Goal: Task Accomplishment & Management: Understand process/instructions

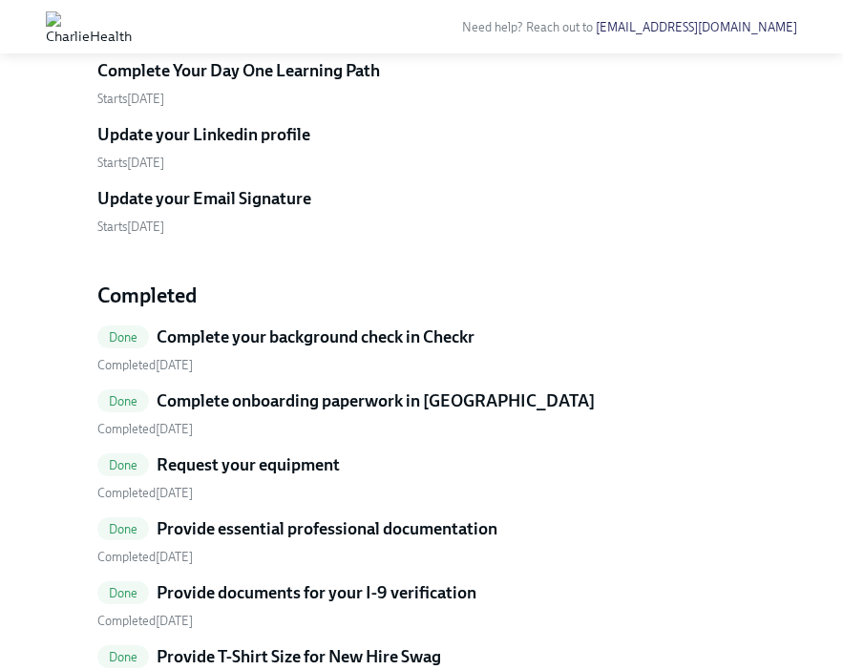
scroll to position [850, 0]
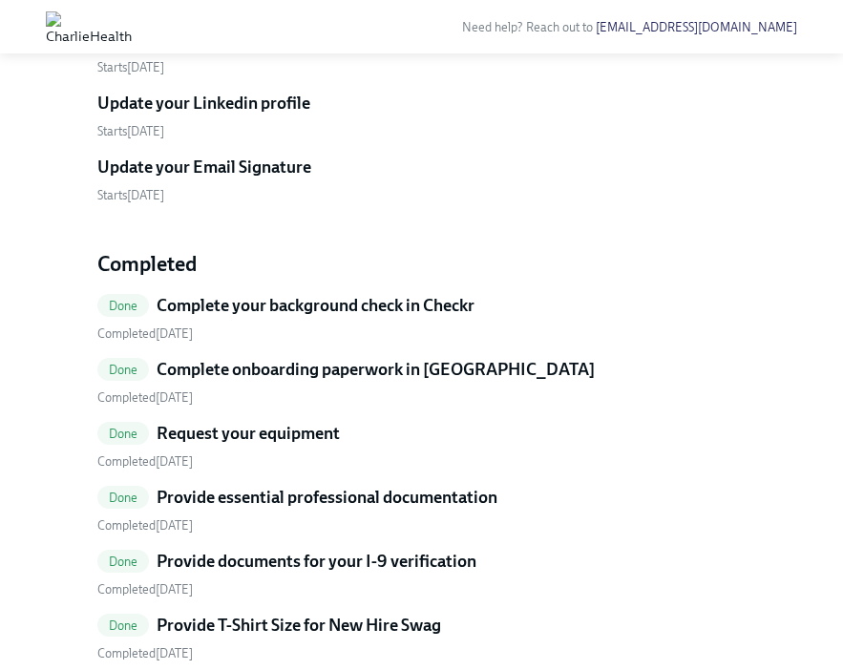
click at [259, 179] on h5 "Update your Email Signature" at bounding box center [204, 167] width 214 height 23
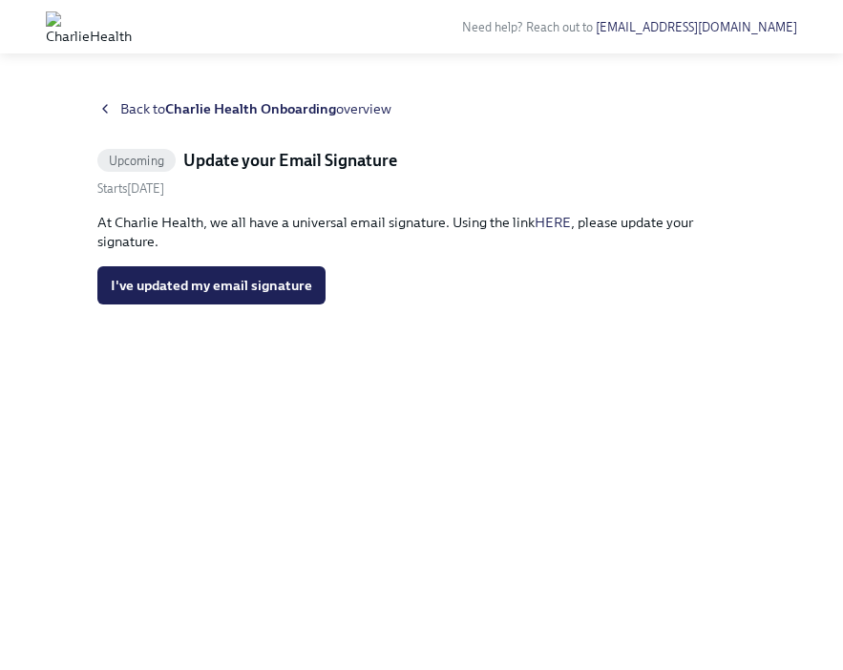
click at [559, 221] on link "HERE" at bounding box center [553, 222] width 36 height 17
click at [144, 121] on div "Back to [PERSON_NAME] Health Onboarding overview Upcoming Update your Email Sig…" at bounding box center [421, 361] width 649 height 525
click at [149, 112] on span "Back to Charlie Health Onboarding overview" at bounding box center [255, 108] width 271 height 19
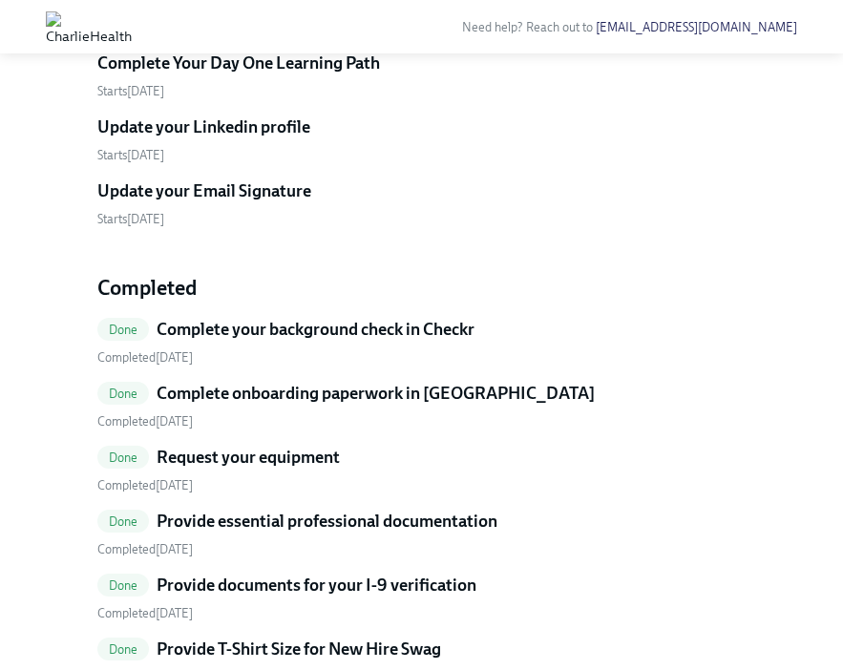
scroll to position [833, 0]
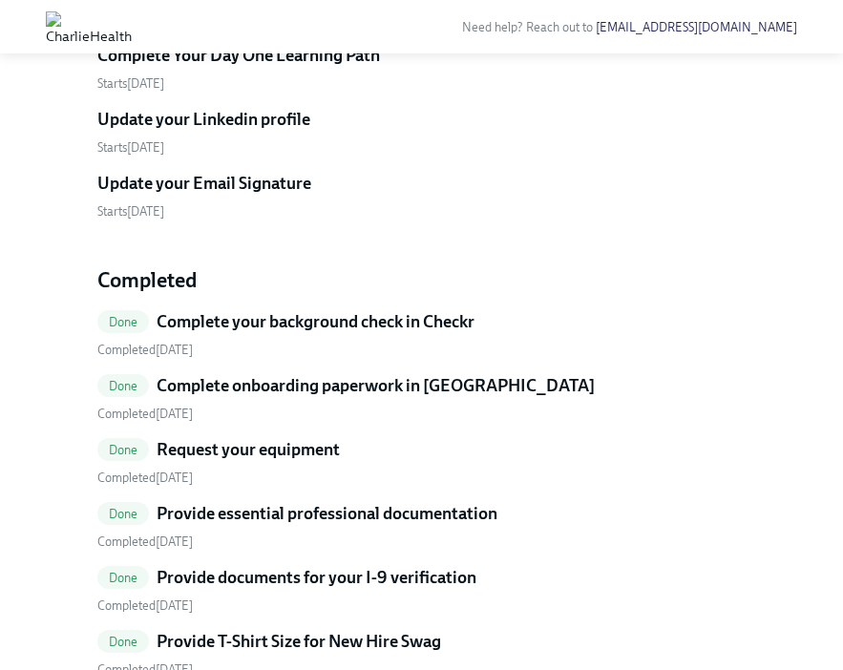
click at [179, 131] on h5 "Update your Linkedin profile" at bounding box center [203, 119] width 213 height 23
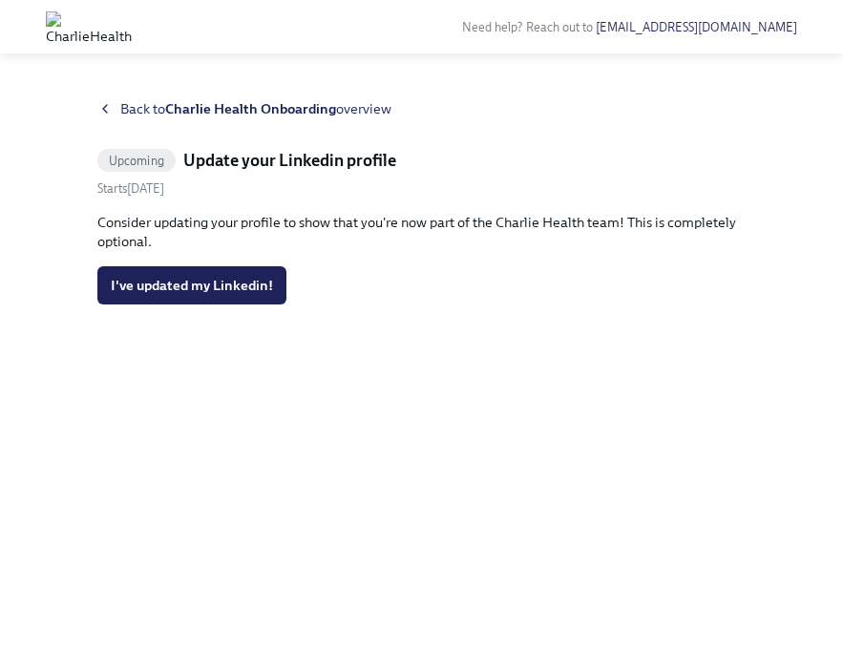
click at [144, 115] on span "Back to Charlie Health Onboarding overview" at bounding box center [255, 108] width 271 height 19
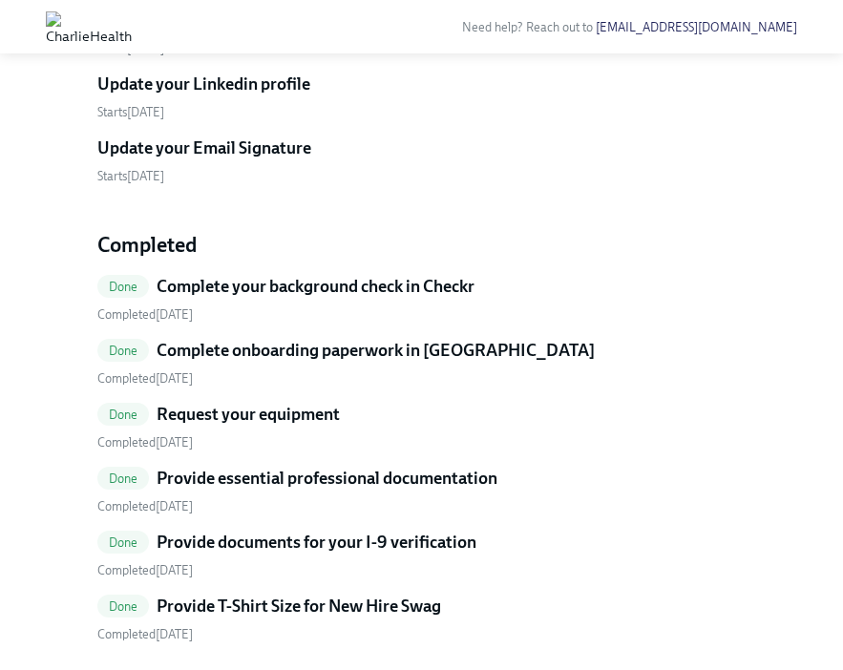
scroll to position [891, 0]
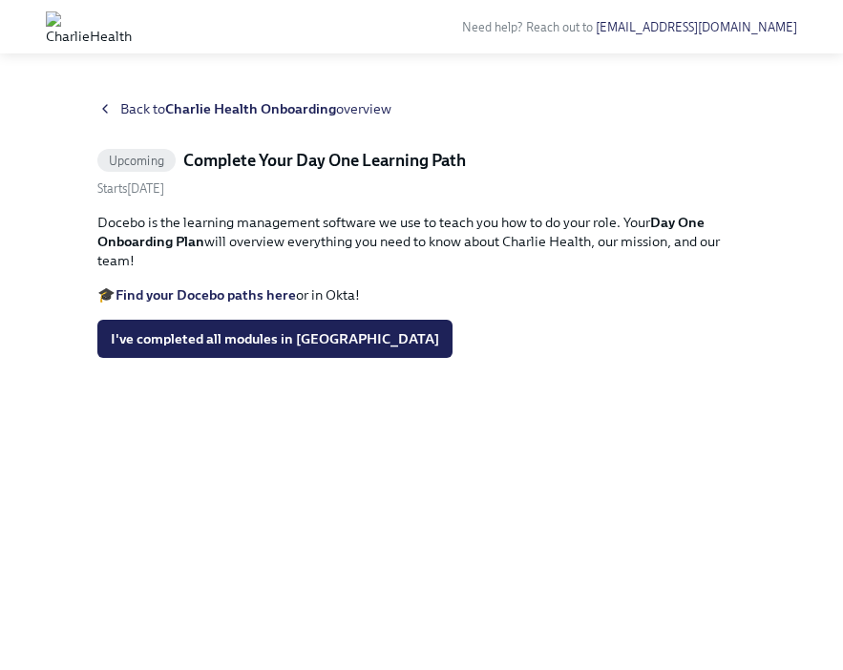
click at [234, 297] on strong "Find your Docebo paths here" at bounding box center [206, 294] width 180 height 17
click at [114, 105] on div "Back to Charlie Health Onboarding overview" at bounding box center [421, 108] width 649 height 19
